Goal: Task Accomplishment & Management: Manage account settings

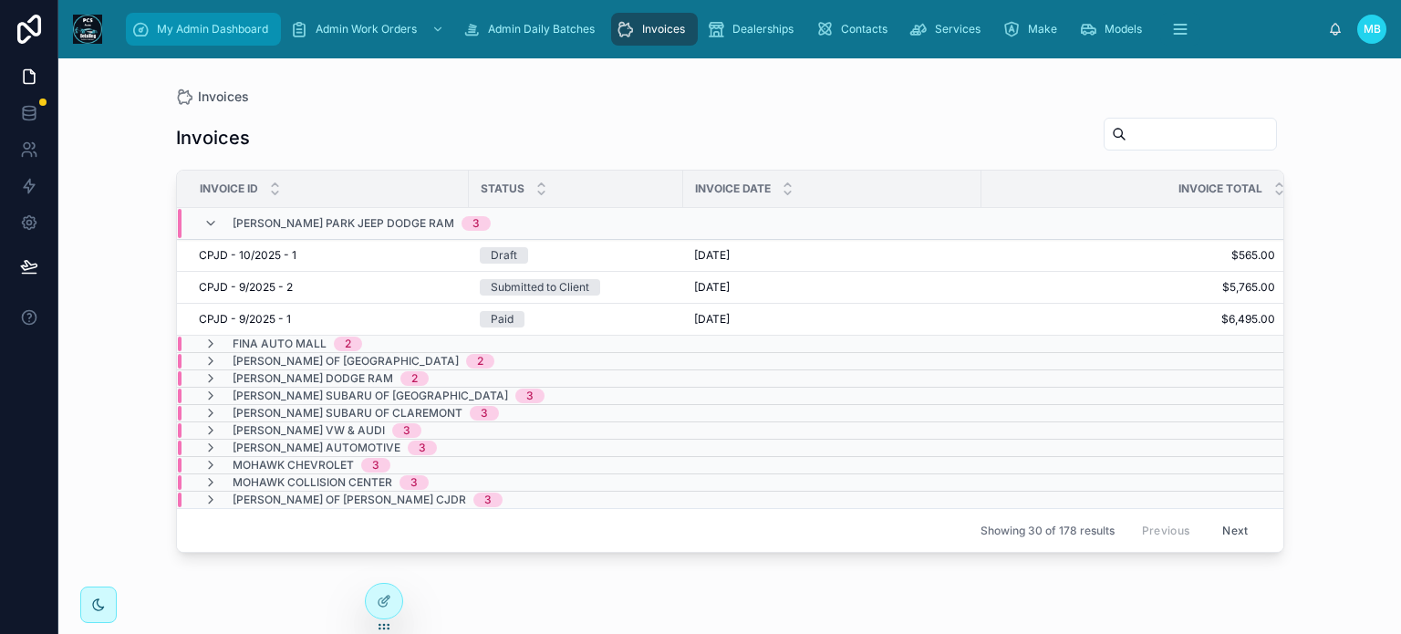
click at [179, 27] on span "My Admin Dashboard" at bounding box center [212, 29] width 111 height 15
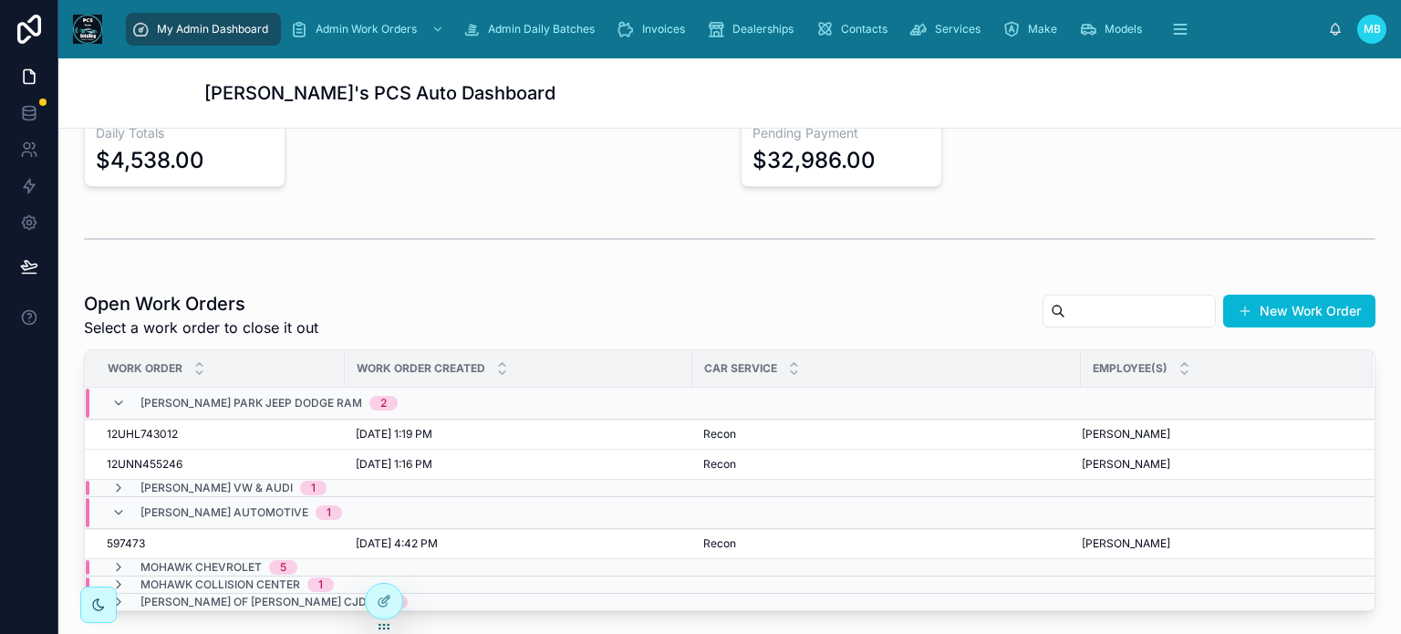
scroll to position [456, 0]
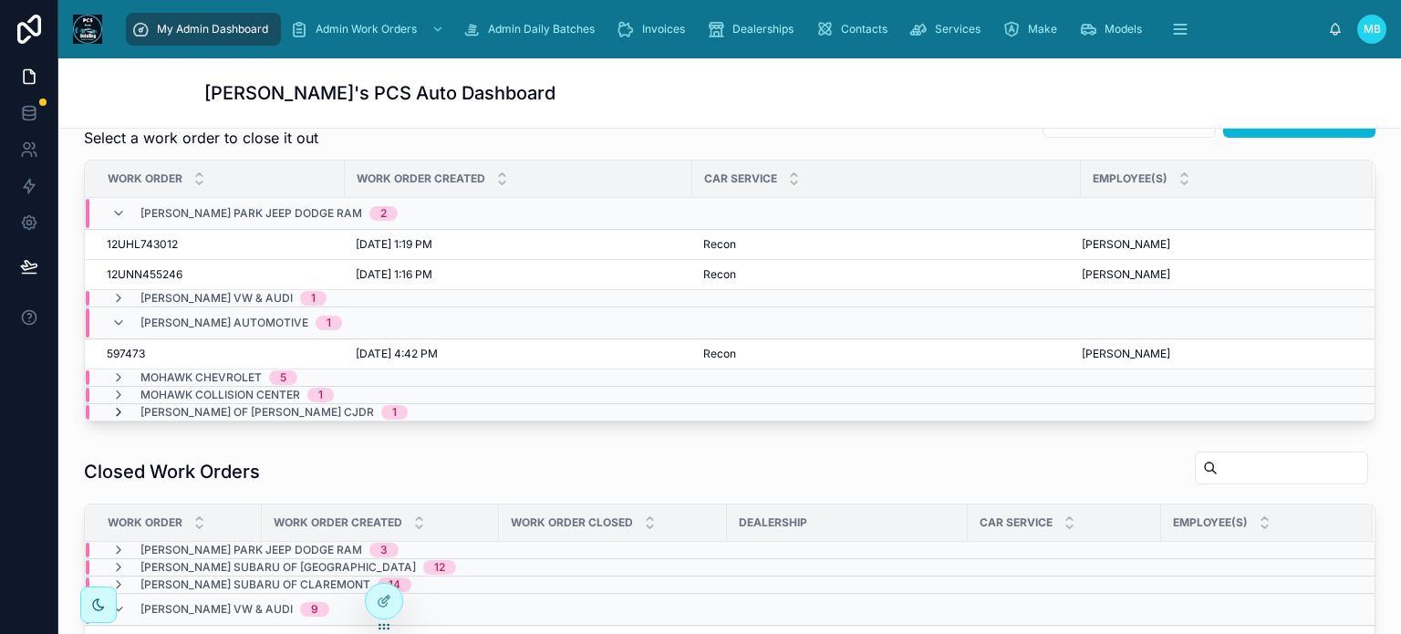
click at [116, 408] on icon at bounding box center [118, 412] width 15 height 15
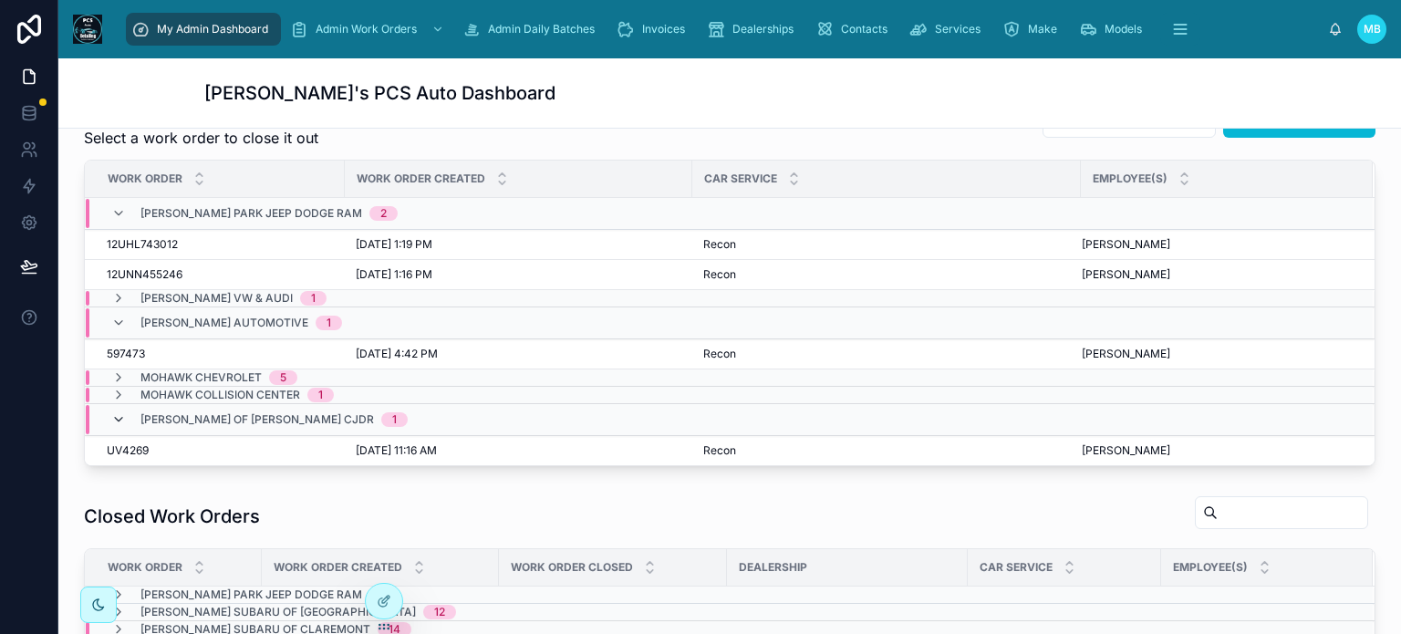
click at [113, 412] on icon at bounding box center [118, 419] width 15 height 15
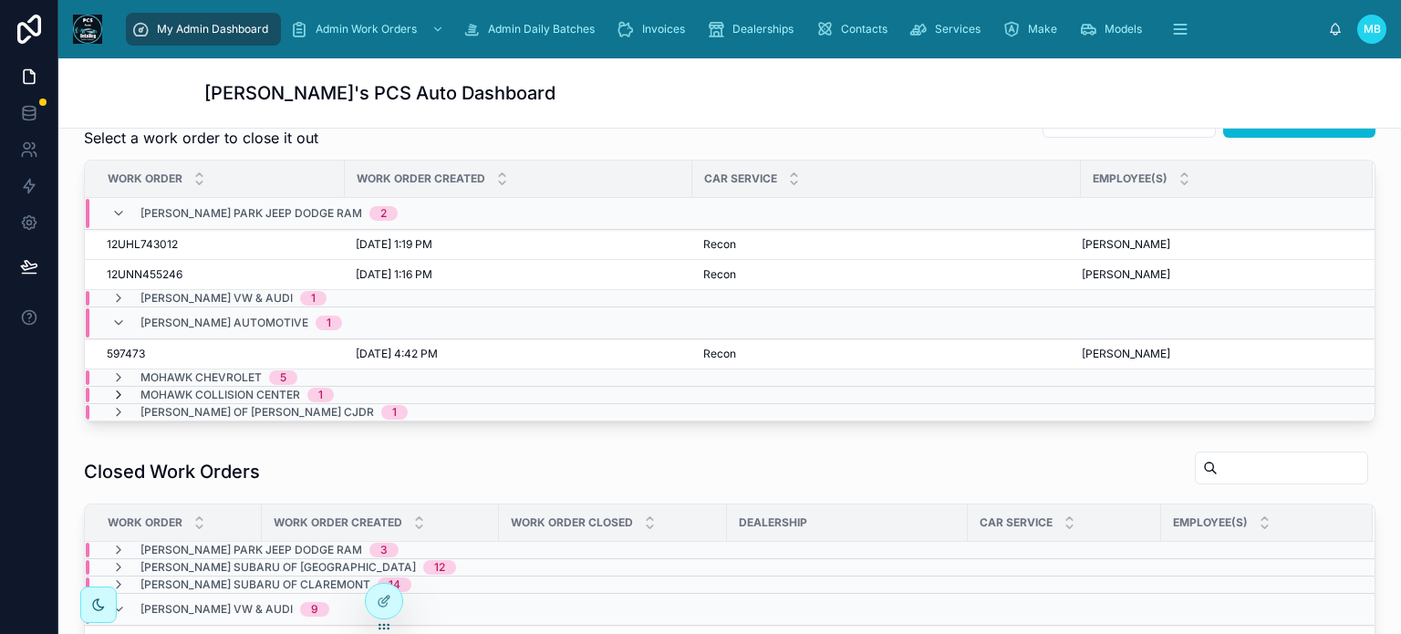
click at [116, 393] on icon at bounding box center [118, 395] width 15 height 15
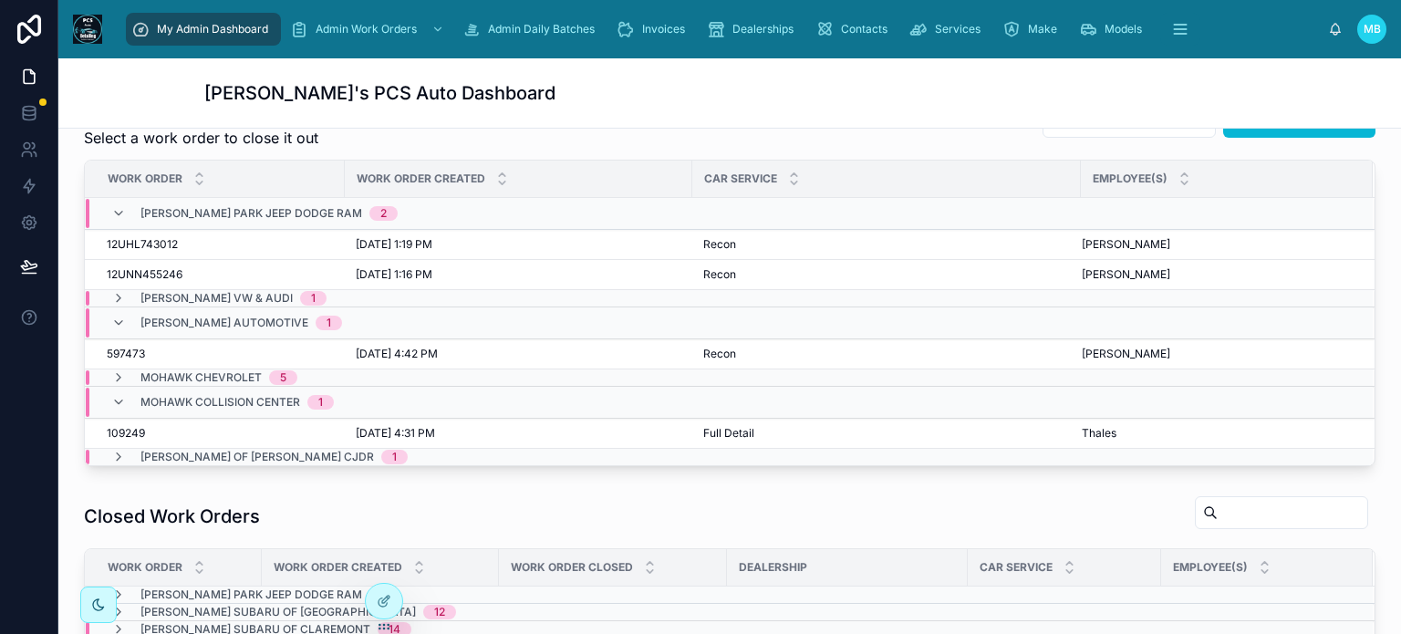
click at [116, 395] on icon at bounding box center [118, 402] width 15 height 15
click at [120, 398] on icon at bounding box center [118, 402] width 15 height 15
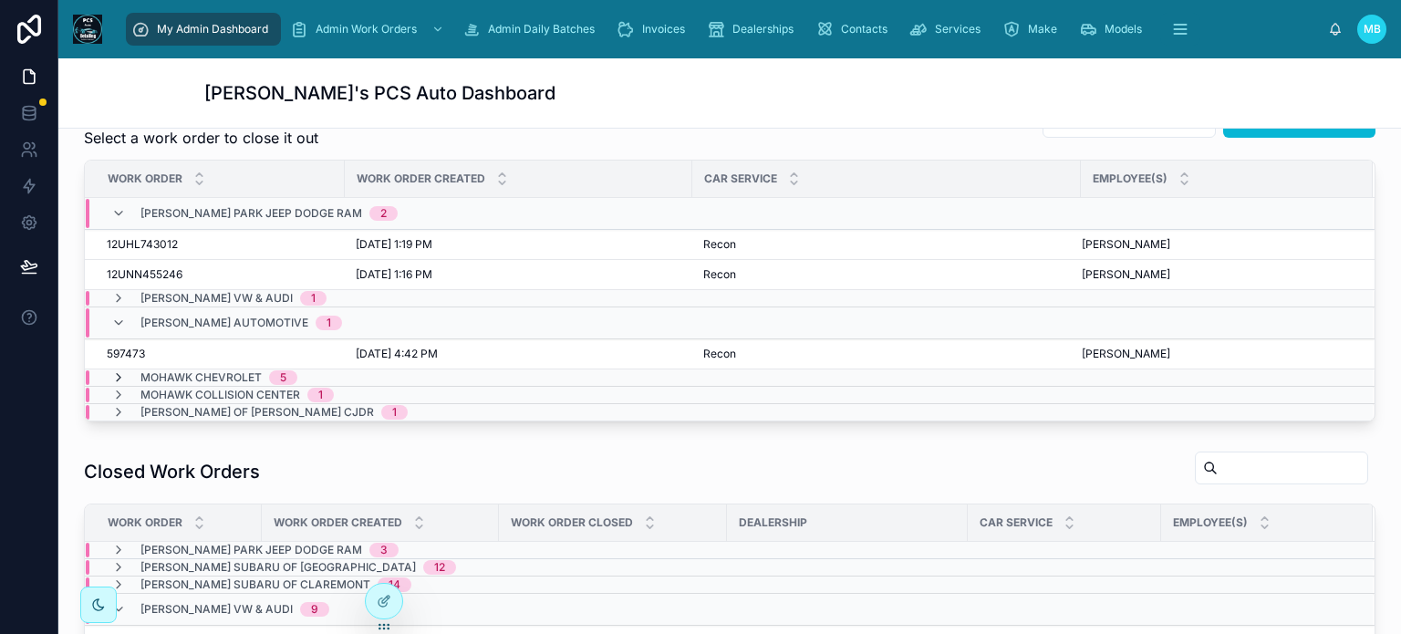
click at [117, 371] on icon at bounding box center [118, 377] width 15 height 15
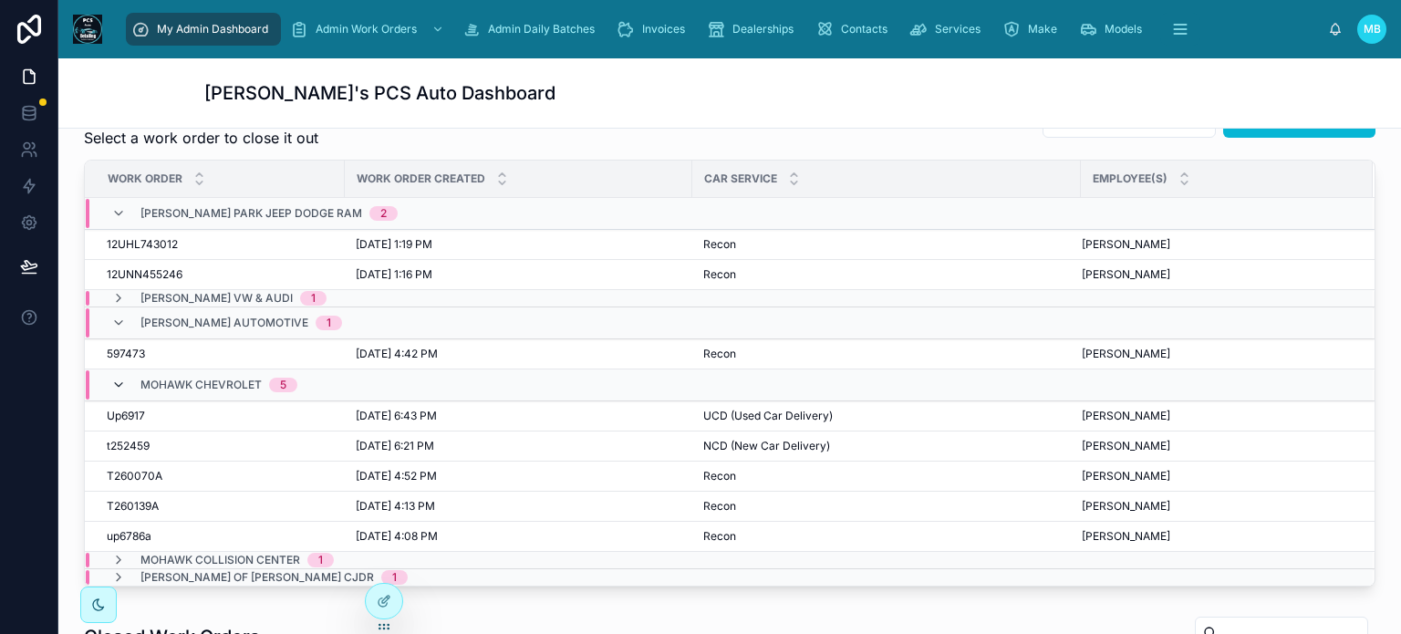
click at [119, 379] on icon at bounding box center [118, 385] width 15 height 15
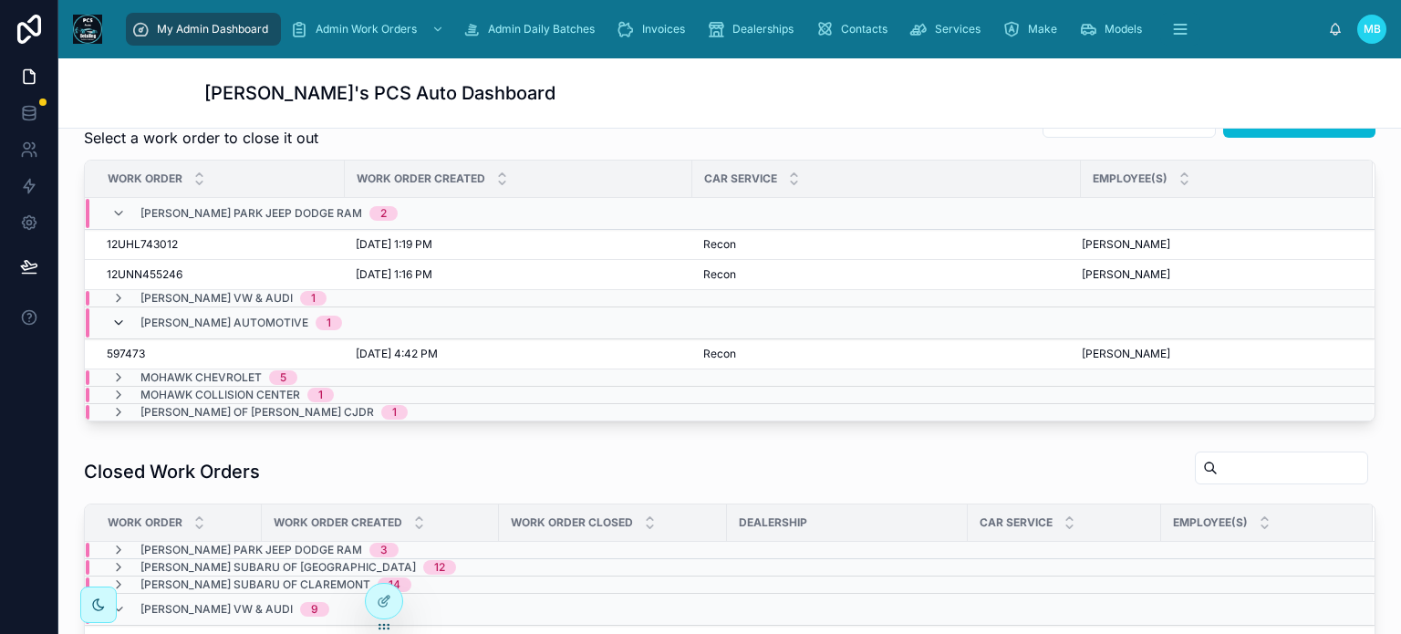
click at [117, 318] on icon at bounding box center [118, 323] width 15 height 15
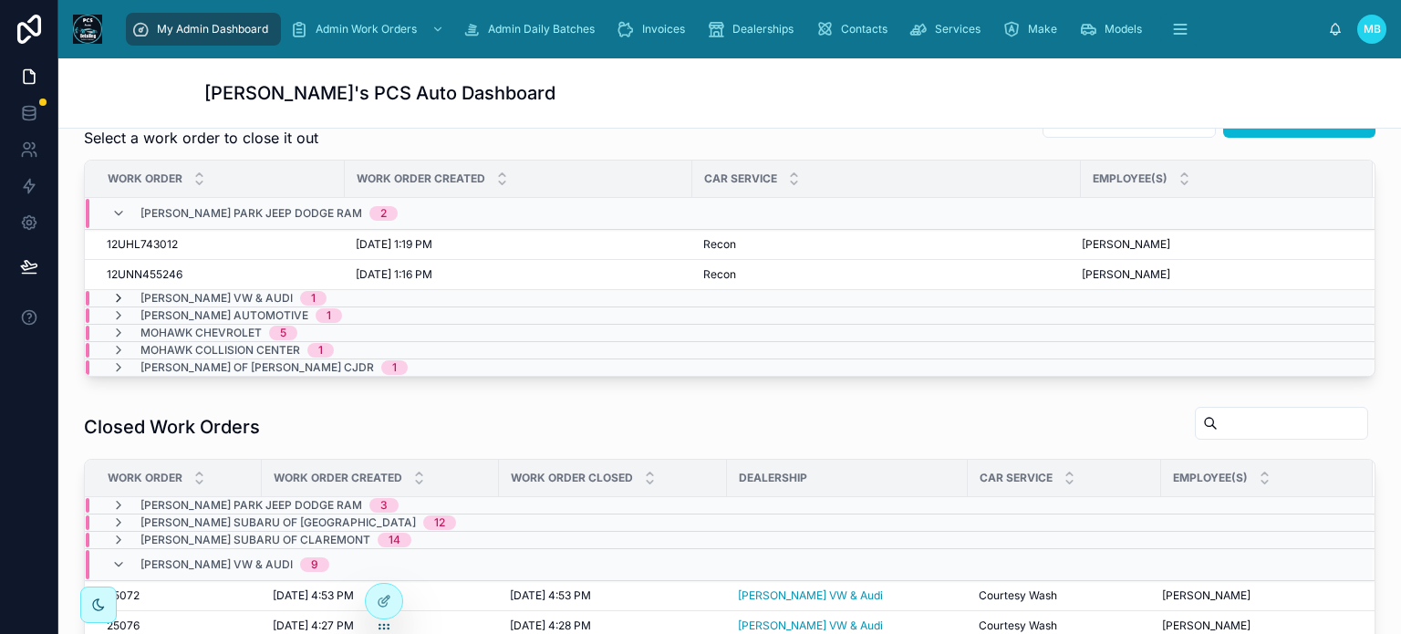
click at [116, 293] on icon at bounding box center [118, 298] width 15 height 15
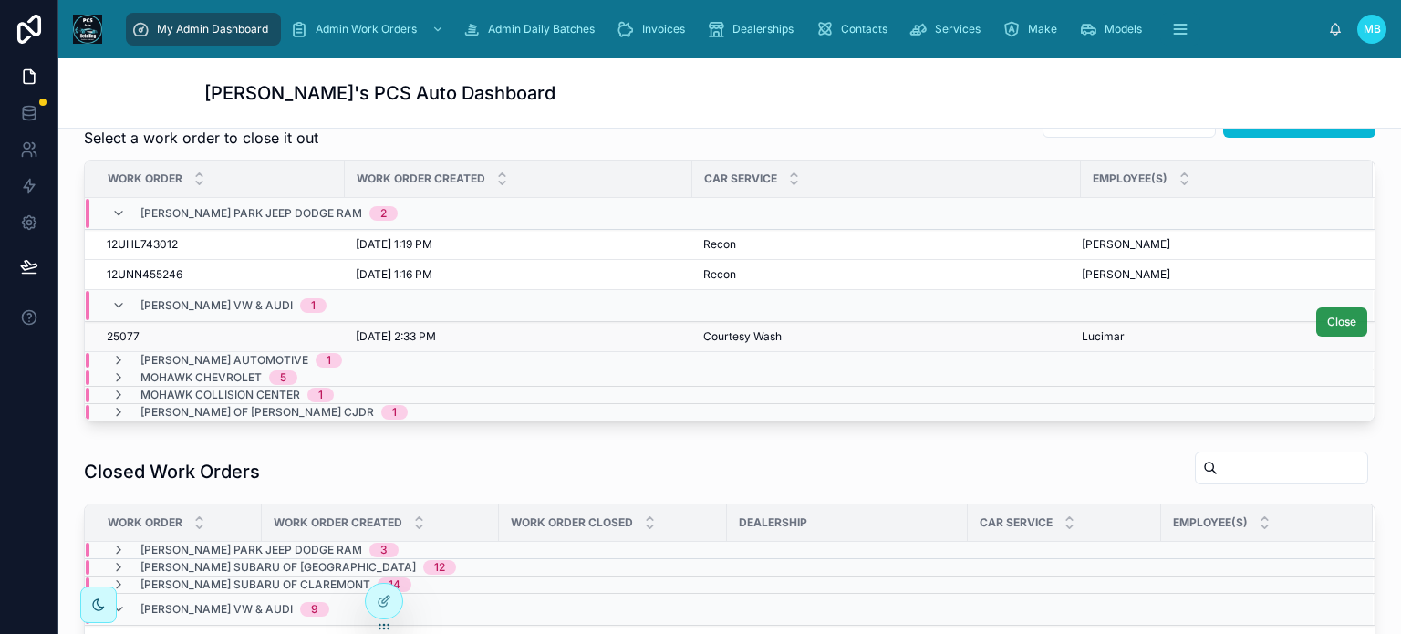
click at [1327, 323] on span "Close" at bounding box center [1341, 322] width 29 height 15
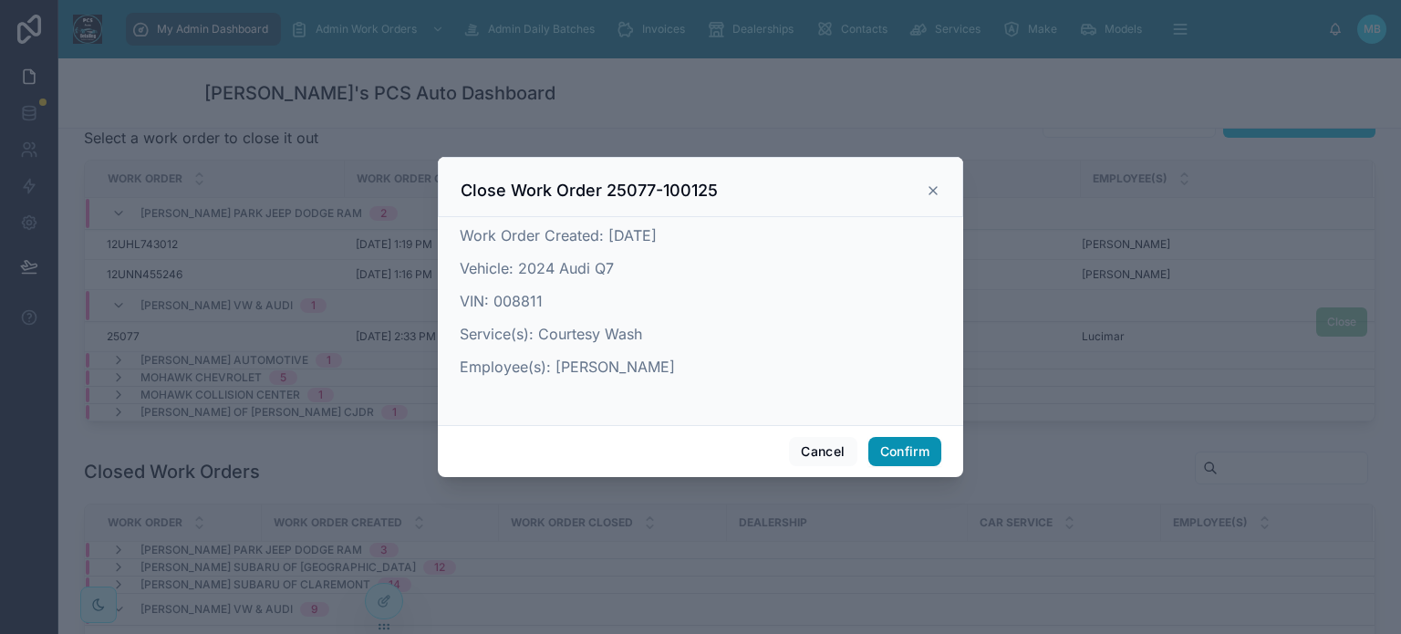
click at [907, 449] on button "Confirm" at bounding box center [904, 451] width 73 height 29
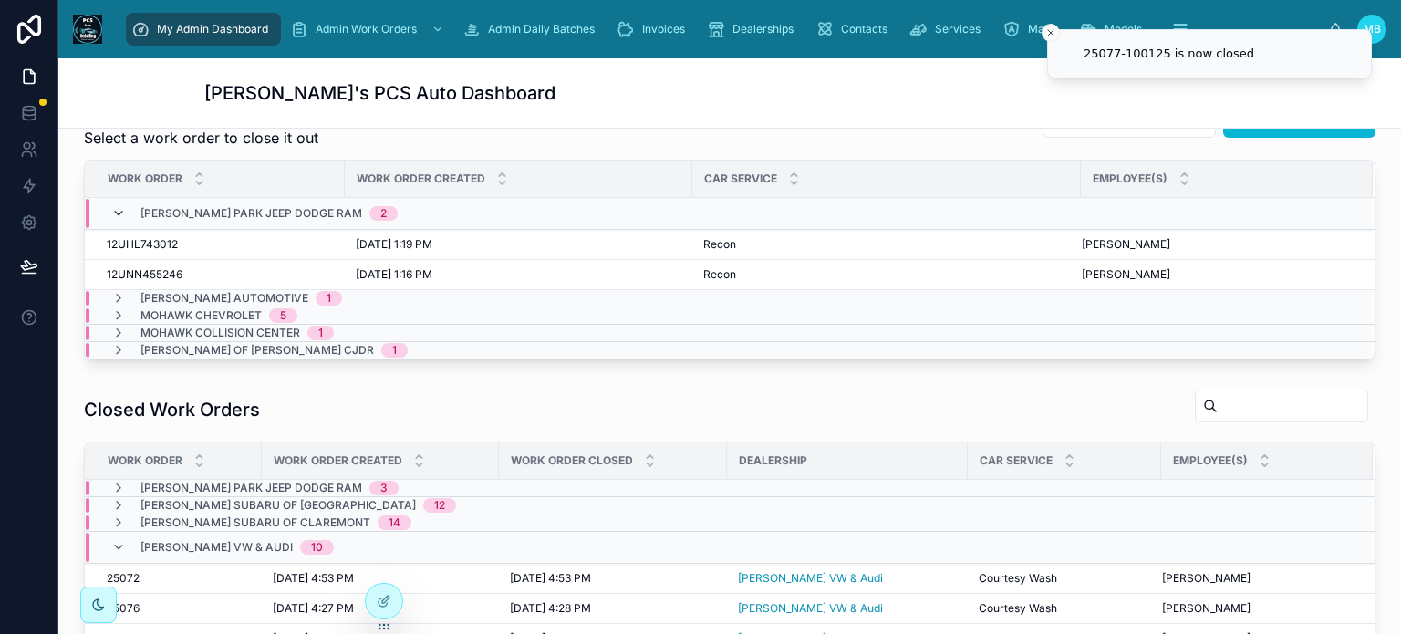
click at [117, 212] on icon at bounding box center [118, 213] width 15 height 15
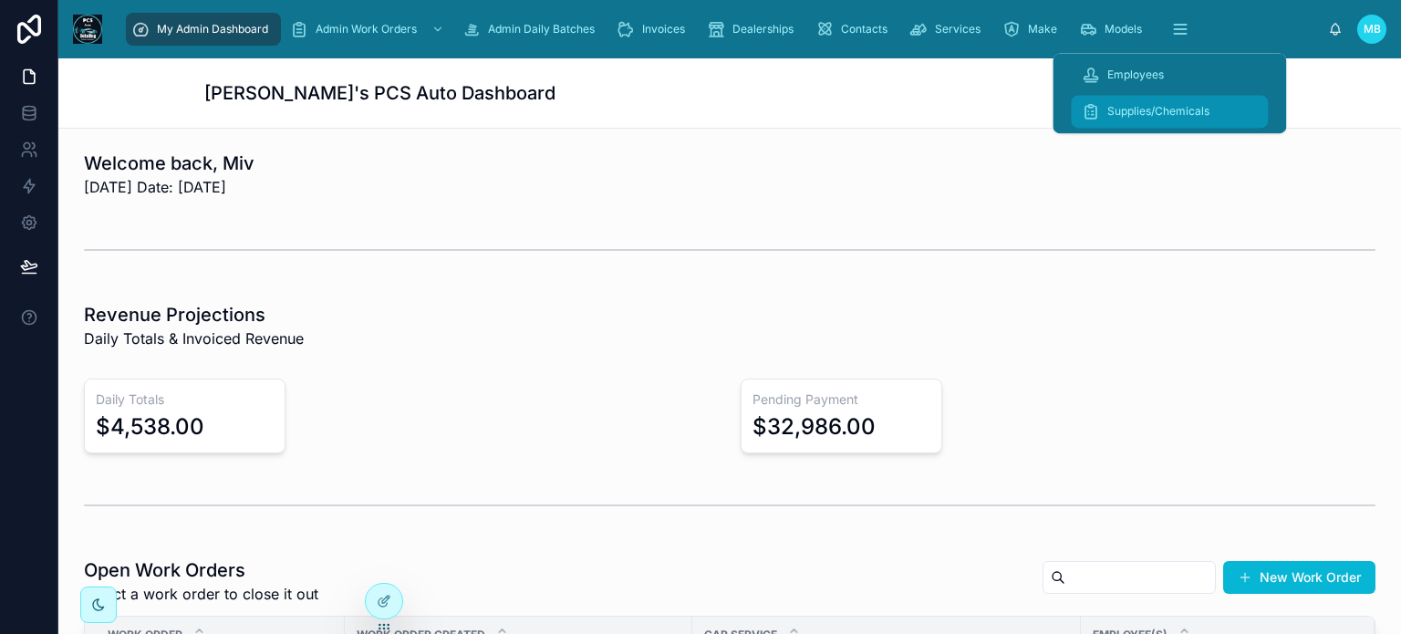
click at [1156, 113] on span "Supplies/Chemicals" at bounding box center [1158, 111] width 102 height 15
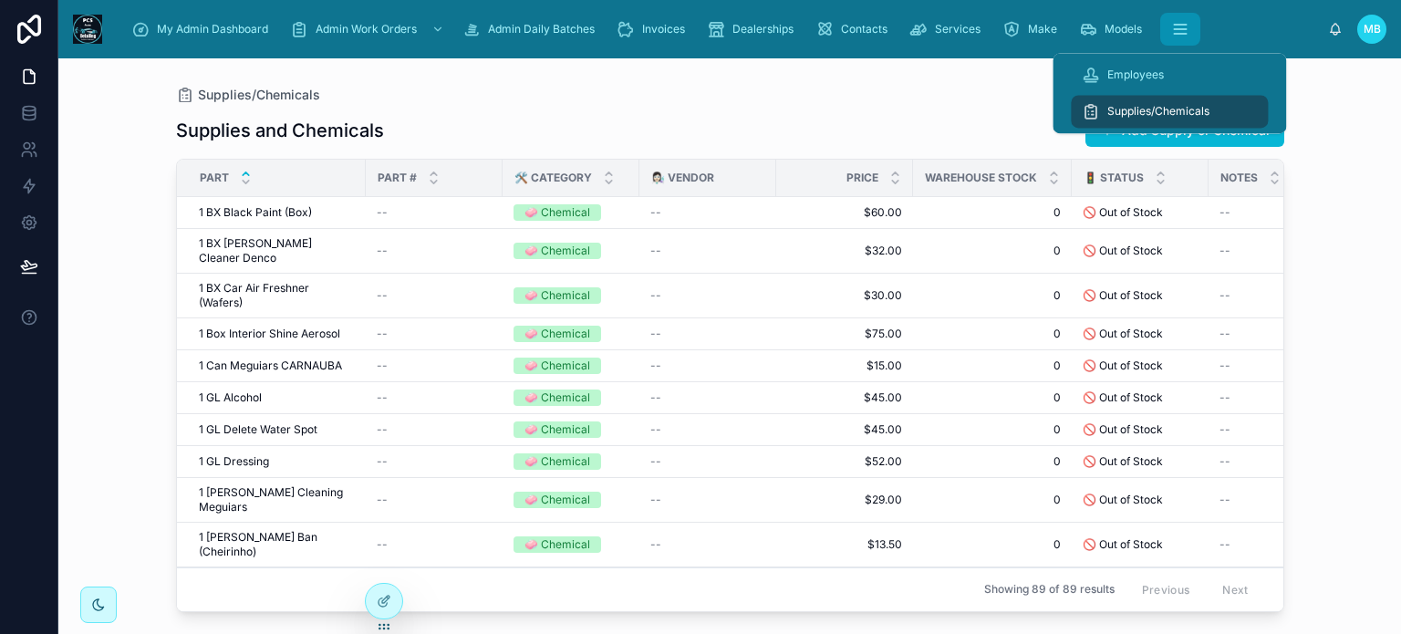
click at [1182, 27] on icon "scrollable content" at bounding box center [1180, 29] width 18 height 18
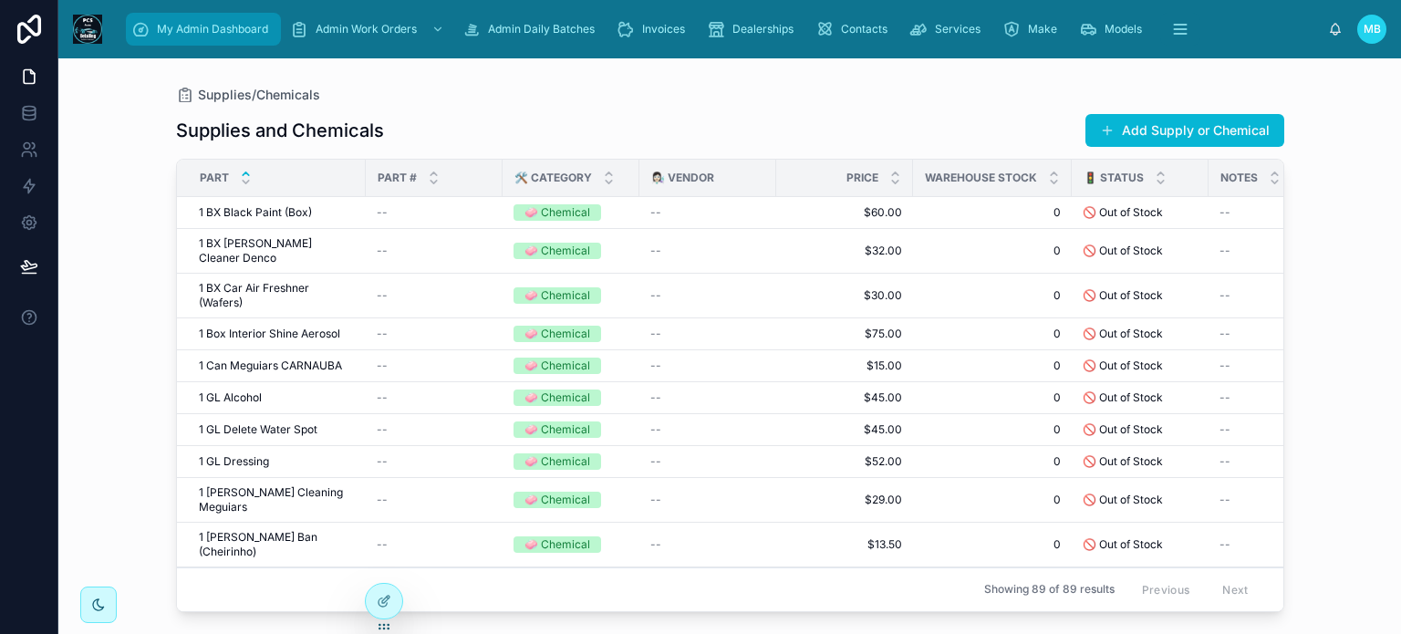
click at [190, 28] on span "My Admin Dashboard" at bounding box center [212, 29] width 111 height 15
